Goal: Communication & Community: Share content

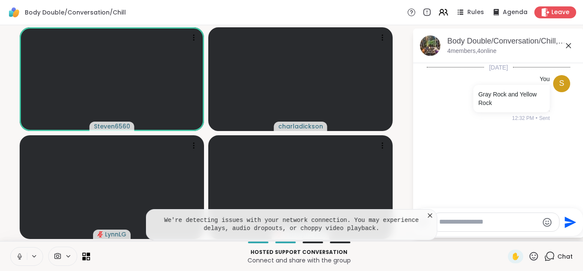
click at [431, 216] on icon at bounding box center [430, 215] width 4 height 4
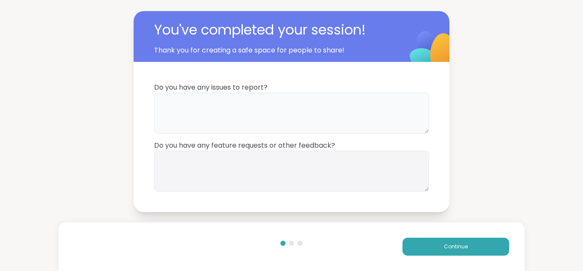
click at [196, 118] on textarea at bounding box center [291, 113] width 275 height 41
click at [198, 116] on textarea "**" at bounding box center [291, 113] width 275 height 41
type textarea "**********"
click at [422, 242] on button "Continue" at bounding box center [455, 247] width 107 height 18
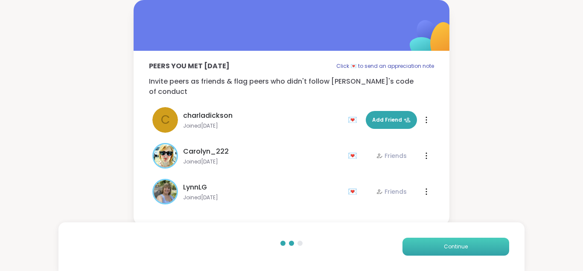
click at [422, 244] on button "Continue" at bounding box center [455, 247] width 107 height 18
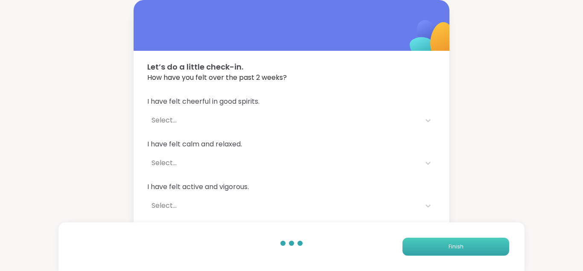
click at [422, 244] on button "Finish" at bounding box center [455, 247] width 107 height 18
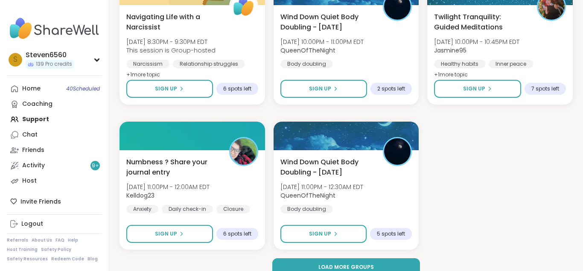
scroll to position [1363, 0]
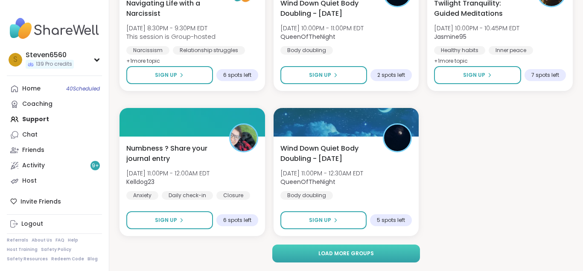
click at [341, 252] on span "Load more groups" at bounding box center [345, 254] width 55 height 8
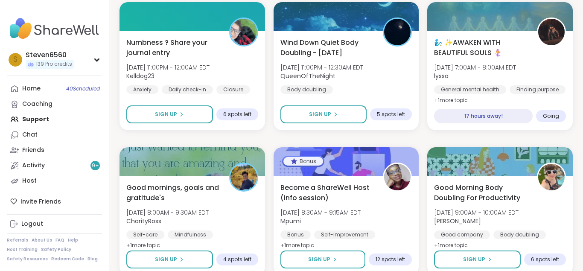
scroll to position [1472, 0]
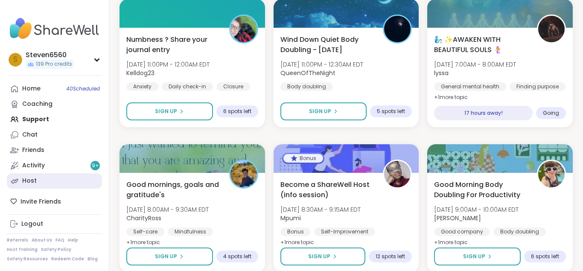
click at [30, 177] on div "Host" at bounding box center [29, 181] width 15 height 9
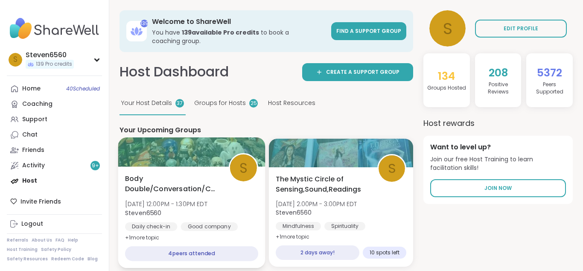
click at [238, 185] on div "Body Double/Conversation/Chill [DATE] 12:00PM - 1:30PM EDT Steven6560 Daily che…" at bounding box center [191, 208] width 133 height 70
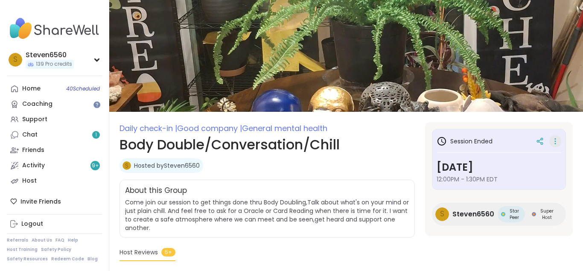
click at [555, 140] on icon at bounding box center [555, 139] width 1 height 1
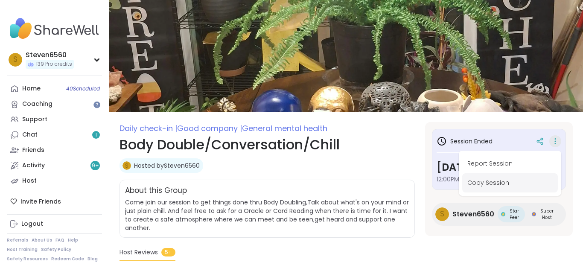
click at [491, 180] on button "Copy Session" at bounding box center [510, 182] width 96 height 19
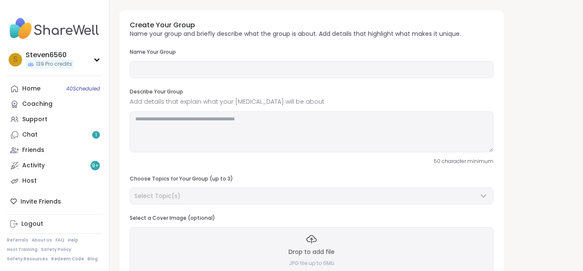
type input "**********"
type textarea "**********"
type input "**"
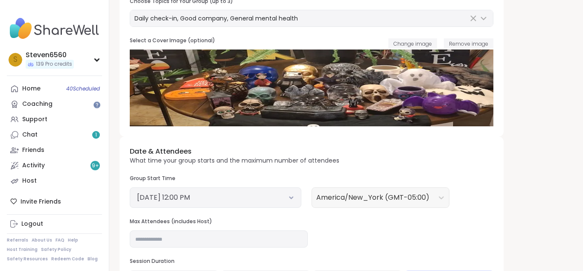
scroll to position [196, 0]
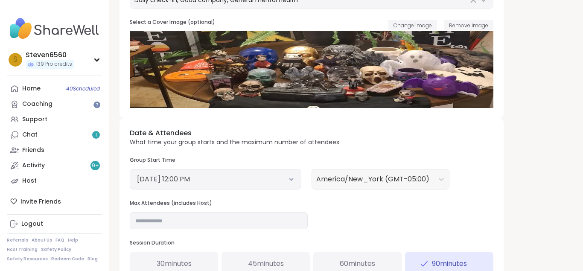
click at [290, 180] on icon at bounding box center [291, 179] width 6 height 3
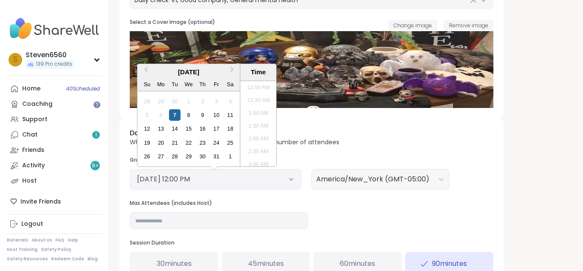
scroll to position [271, 0]
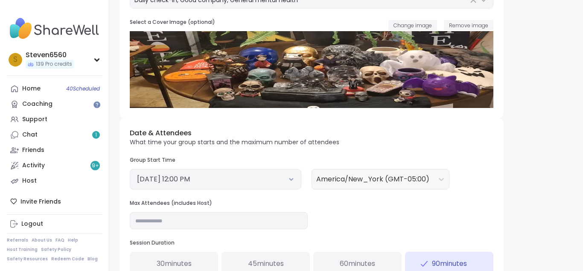
click at [291, 176] on button "October 7, 2025 12:00 PM" at bounding box center [215, 179] width 157 height 10
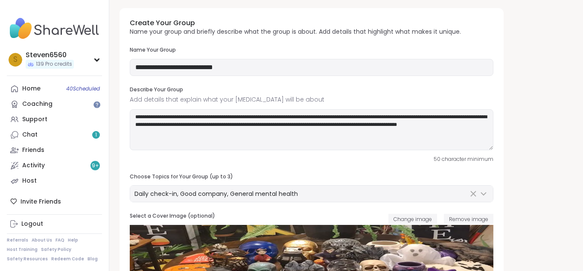
scroll to position [0, 0]
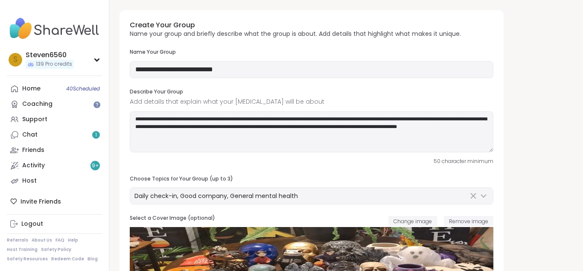
drag, startPoint x: 582, startPoint y: 3, endPoint x: 482, endPoint y: 7, distance: 99.5
click at [32, 131] on div "Chat 1" at bounding box center [29, 135] width 15 height 9
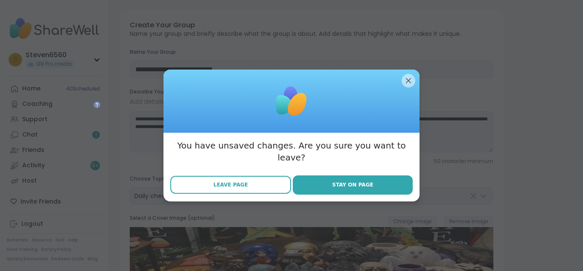
click at [231, 181] on span "Leave Page" at bounding box center [230, 185] width 35 height 8
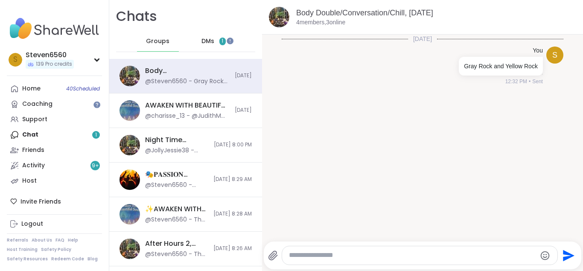
click at [214, 41] on span "DMs" at bounding box center [207, 41] width 13 height 9
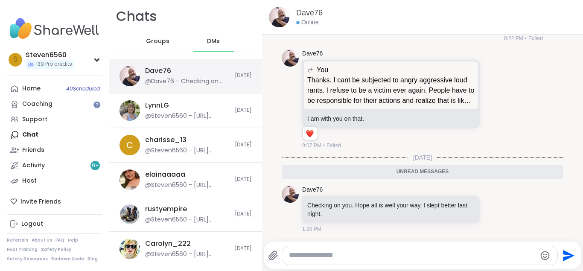
click at [200, 79] on div "@Dave76 - Checking on you. Hope all is well your way. I slept better last night." at bounding box center [187, 81] width 84 height 9
click at [326, 256] on textarea "Type your message" at bounding box center [412, 255] width 247 height 9
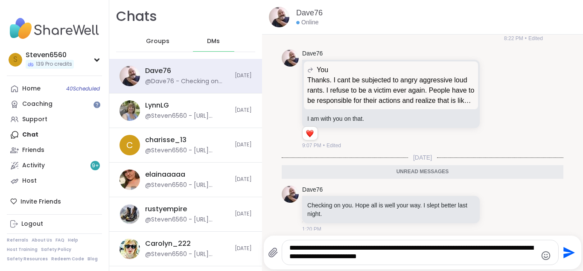
type textarea "**********"
click at [570, 253] on icon "Send" at bounding box center [568, 253] width 14 height 14
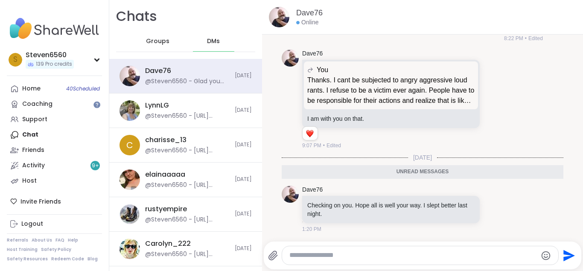
scroll to position [668, 0]
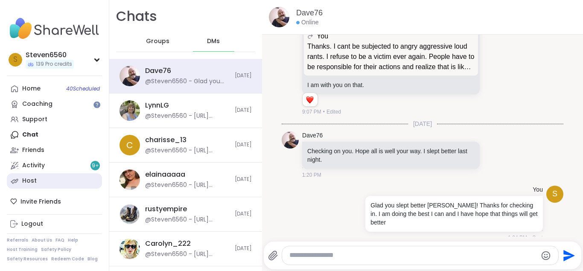
click at [28, 179] on div "Host" at bounding box center [29, 181] width 15 height 9
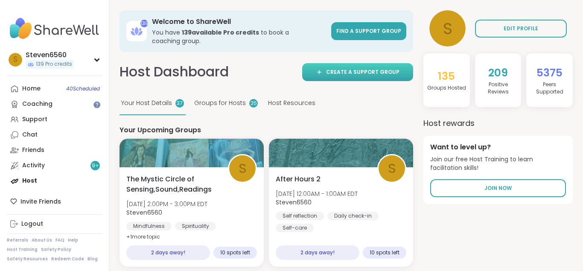
click at [323, 72] on icon at bounding box center [319, 72] width 7 height 7
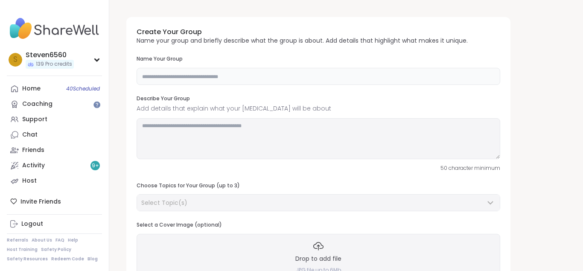
click at [218, 79] on input "text" at bounding box center [319, 76] width 364 height 17
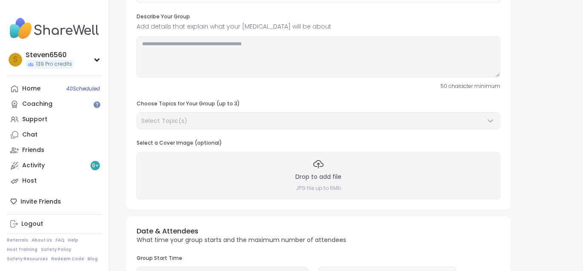
scroll to position [87, 0]
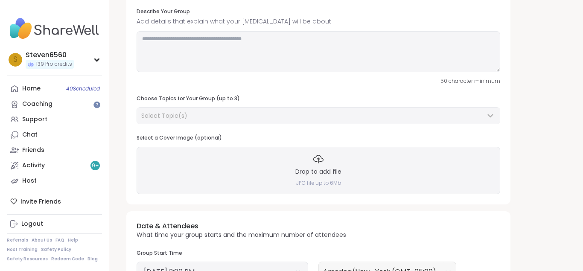
type input "**********"
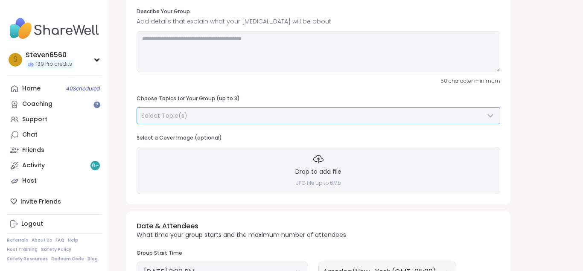
click at [490, 114] on icon at bounding box center [490, 116] width 10 height 10
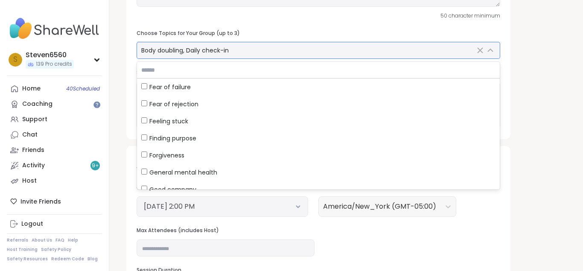
scroll to position [299, 0]
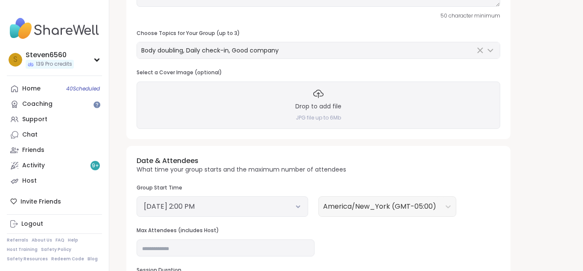
click at [302, 207] on div "October 7, 2025 2:00 PM" at bounding box center [223, 206] width 172 height 20
click at [298, 206] on icon at bounding box center [298, 206] width 6 height 3
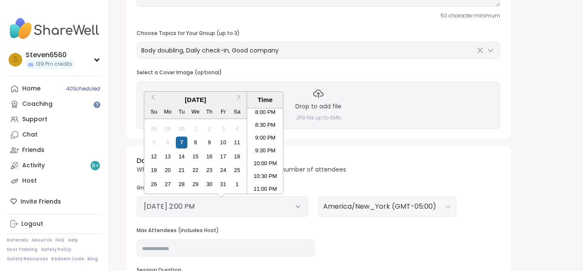
scroll to position [529, 0]
click at [267, 172] on li "11:00 PM" at bounding box center [265, 174] width 36 height 13
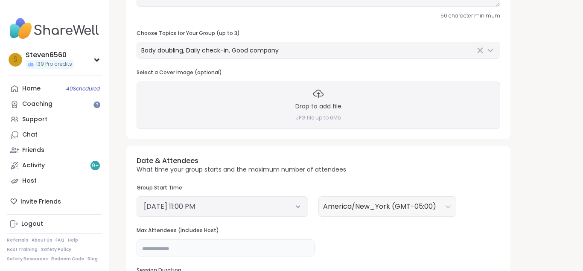
click at [151, 250] on input "**" at bounding box center [226, 247] width 178 height 17
type input "**"
click at [330, 113] on div "Drop to add file JPG file up to 6Mb" at bounding box center [319, 104] width 364 height 47
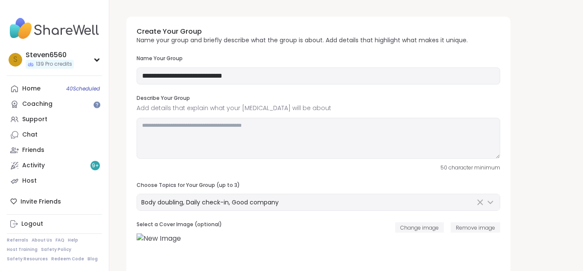
scroll to position [0, 0]
click at [157, 125] on textarea at bounding box center [319, 138] width 364 height 41
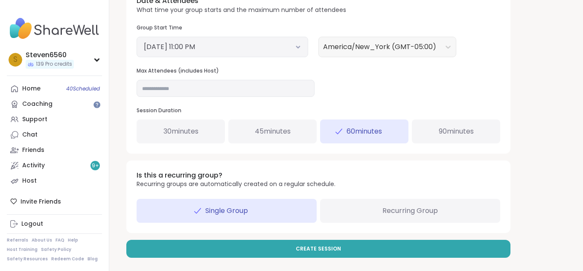
scroll to position [344, 0]
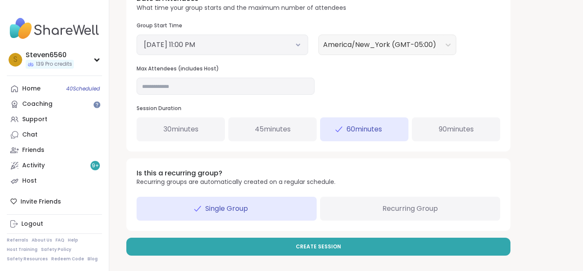
drag, startPoint x: 582, startPoint y: 266, endPoint x: 428, endPoint y: 233, distance: 157.6
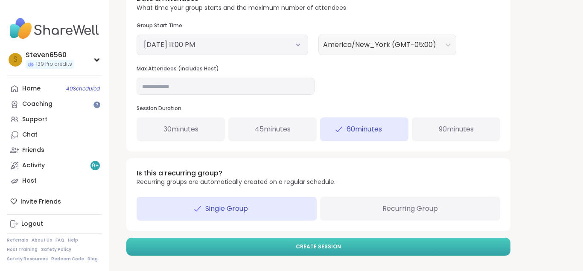
type textarea "**********"
click at [355, 242] on button "Create Session" at bounding box center [318, 247] width 384 height 18
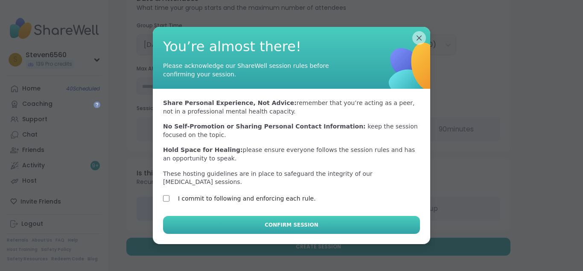
click at [230, 220] on button "Confirm Session" at bounding box center [291, 225] width 257 height 18
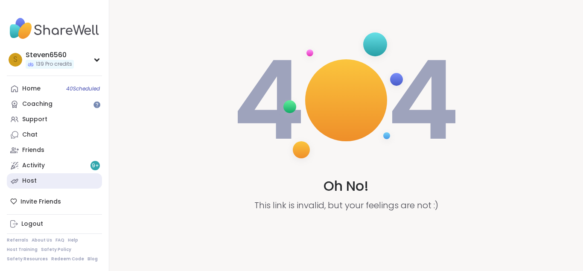
click at [34, 179] on div "Host" at bounding box center [29, 181] width 15 height 9
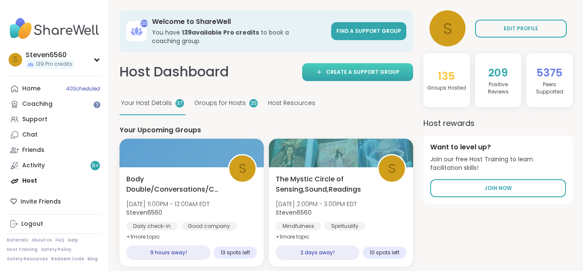
click at [335, 70] on span "Create a support group" at bounding box center [362, 72] width 73 height 8
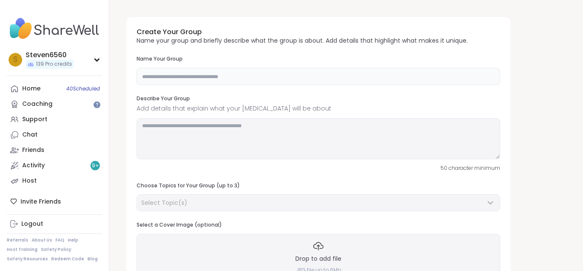
click at [218, 79] on input "text" at bounding box center [319, 76] width 364 height 17
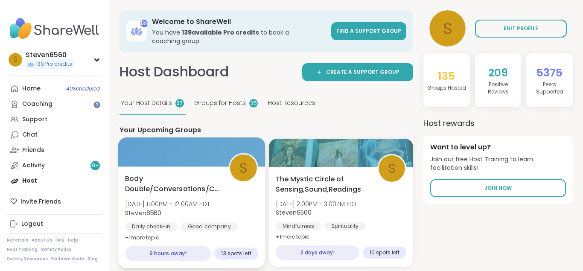
click at [183, 163] on div at bounding box center [191, 151] width 147 height 29
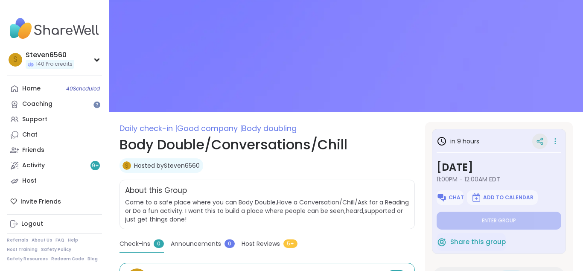
click at [541, 138] on icon at bounding box center [540, 141] width 8 height 8
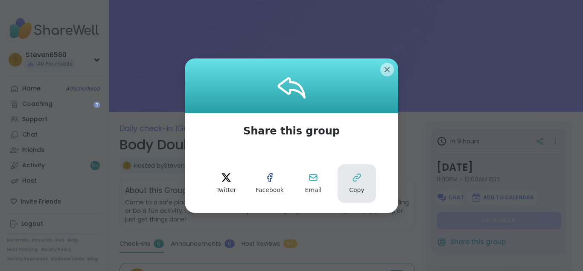
click at [354, 182] on icon at bounding box center [357, 177] width 10 height 10
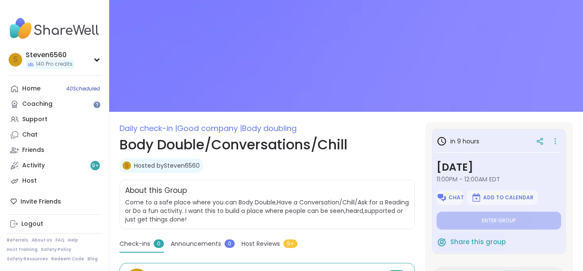
click at [34, 165] on div "Activity 9 +" at bounding box center [33, 165] width 23 height 9
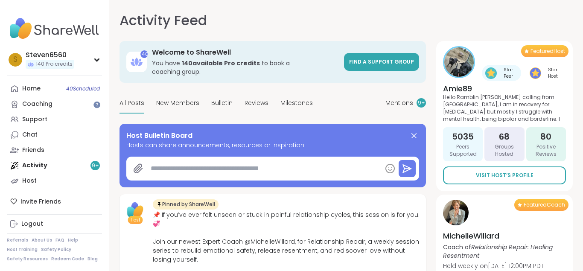
click at [161, 163] on textarea at bounding box center [264, 168] width 234 height 17
click at [238, 160] on textarea at bounding box center [264, 168] width 234 height 17
click at [236, 160] on textarea at bounding box center [264, 168] width 234 height 17
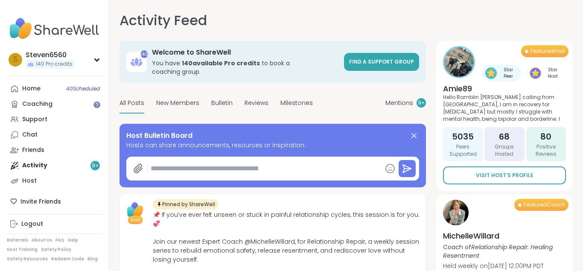
click at [236, 160] on textarea at bounding box center [264, 168] width 234 height 17
click at [234, 161] on textarea at bounding box center [264, 168] width 234 height 17
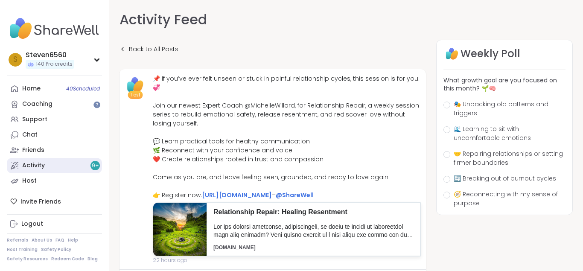
click at [42, 161] on link "Activity 9 +" at bounding box center [54, 165] width 95 height 15
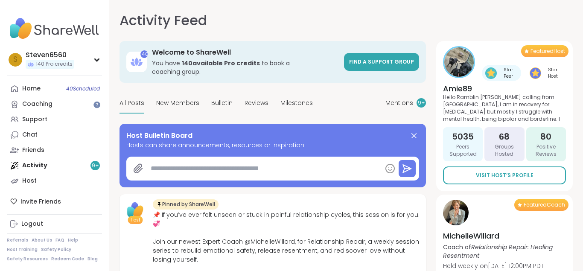
paste textarea "**********"
type textarea "*"
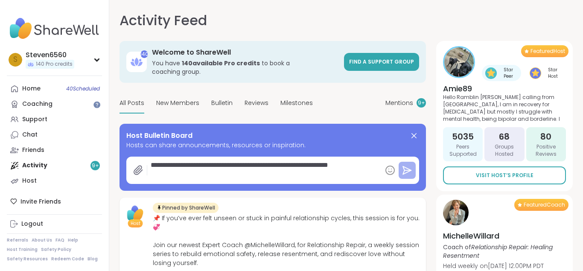
type textarea "**********"
click at [403, 165] on icon at bounding box center [407, 170] width 10 height 10
type textarea "*"
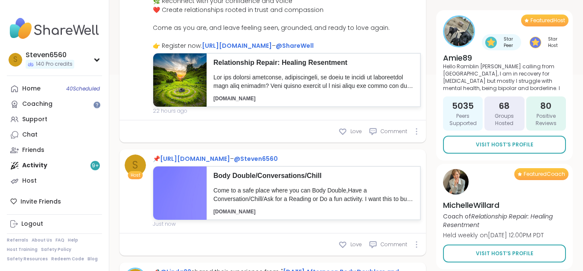
scroll to position [218, 0]
